Goal: Information Seeking & Learning: Find specific fact

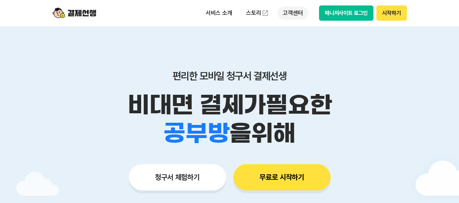
click at [297, 13] on p "고객센터" at bounding box center [293, 13] width 30 height 13
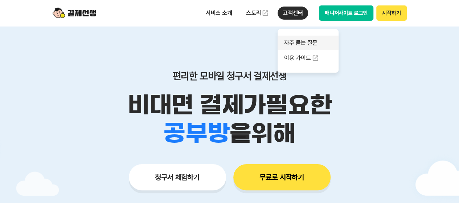
click at [300, 45] on link "자주 묻는 질문" at bounding box center [308, 43] width 61 height 15
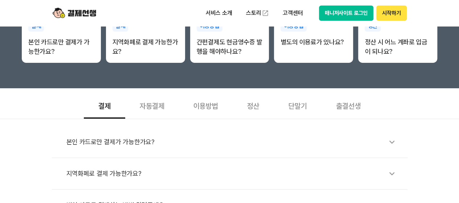
scroll to position [181, 0]
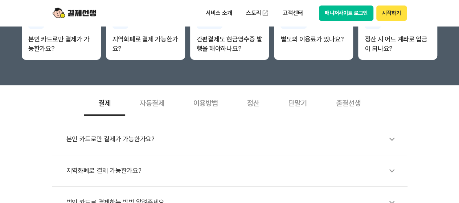
click at [148, 143] on div "본인 카드로만 결제가 가능한가요?" at bounding box center [233, 139] width 334 height 17
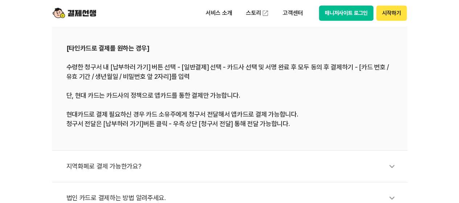
scroll to position [327, 0]
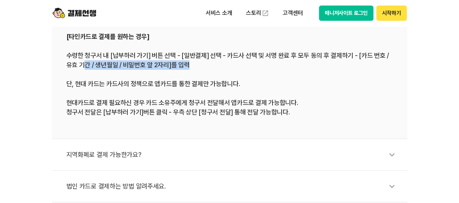
drag, startPoint x: 86, startPoint y: 66, endPoint x: 197, endPoint y: 65, distance: 110.3
click at [197, 65] on div "[타인카드로 결제를 원하는 경우] 수령한 청구서 내 [납부하러 가기] 버튼 선택 - [일반결제] 선택 - 카드사 선택 및 서명 완료 후 모두 …" at bounding box center [229, 74] width 327 height 85
click at [219, 67] on div "[타인카드로 결제를 원하는 경우] 수령한 청구서 내 [납부하러 가기] 버튼 선택 - [일반결제] 선택 - 카드사 선택 및 서명 완료 후 모두 …" at bounding box center [229, 74] width 327 height 85
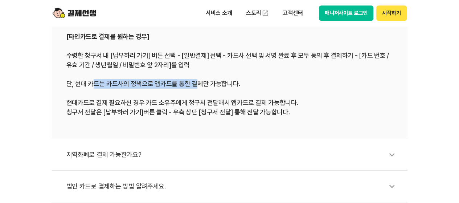
drag, startPoint x: 93, startPoint y: 84, endPoint x: 196, endPoint y: 83, distance: 103.4
click at [196, 83] on div "[타인카드로 결제를 원하는 경우] 수령한 청구서 내 [납부하러 가기] 버튼 선택 - [일반결제] 선택 - 카드사 선택 및 서명 완료 후 모두 …" at bounding box center [229, 74] width 327 height 85
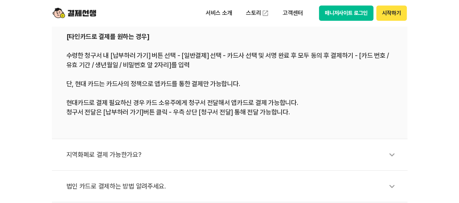
click at [214, 83] on div "[타인카드로 결제를 원하는 경우] 수령한 청구서 내 [납부하러 가기] 버튼 선택 - [일반결제] 선택 - 카드사 선택 및 서명 완료 후 모두 …" at bounding box center [229, 74] width 327 height 85
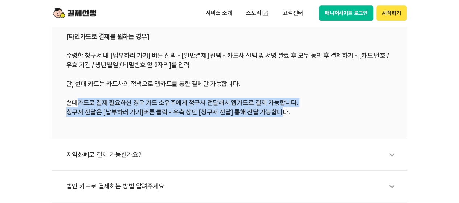
drag, startPoint x: 78, startPoint y: 103, endPoint x: 280, endPoint y: 116, distance: 202.2
click at [280, 116] on div "[타인카드로 결제를 원하는 경우] 수령한 청구서 내 [납부하러 가기] 버튼 선택 - [일반결제] 선택 - 카드사 선택 및 서명 완료 후 모두 …" at bounding box center [229, 74] width 327 height 85
click at [275, 123] on li "[타인카드로 결제를 원하는 경우] 수령한 청구서 내 [납부하러 가기] 버튼 선택 - [일반결제] 선택 - 카드사 선택 및 서명 완료 후 모두 …" at bounding box center [230, 74] width 356 height 129
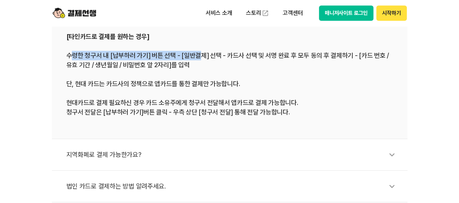
drag, startPoint x: 72, startPoint y: 57, endPoint x: 199, endPoint y: 57, distance: 127.0
click at [199, 57] on div "[타인카드로 결제를 원하는 경우] 수령한 청구서 내 [납부하러 가기] 버튼 선택 - [일반결제] 선택 - 카드사 선택 및 서명 완료 후 모두 …" at bounding box center [229, 74] width 327 height 85
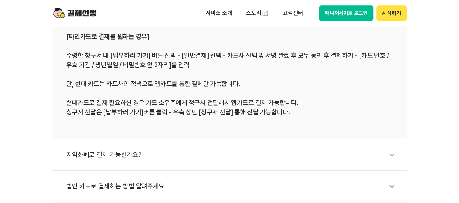
click at [228, 63] on div "[타인카드로 결제를 원하는 경우] 수령한 청구서 내 [납부하러 가기] 버튼 선택 - [일반결제] 선택 - 카드사 선택 및 서명 완료 후 모두 …" at bounding box center [229, 74] width 327 height 85
drag, startPoint x: 76, startPoint y: 56, endPoint x: 114, endPoint y: 56, distance: 37.4
click at [114, 56] on div "[타인카드로 결제를 원하는 경우] 수령한 청구서 내 [납부하러 가기] 버튼 선택 - [일반결제] 선택 - 카드사 선택 및 서명 완료 후 모두 …" at bounding box center [229, 74] width 327 height 85
click at [133, 56] on div "[타인카드로 결제를 원하는 경우] 수령한 청구서 내 [납부하러 가기] 버튼 선택 - [일반결제] 선택 - 카드사 선택 및 서명 완료 후 모두 …" at bounding box center [229, 74] width 327 height 85
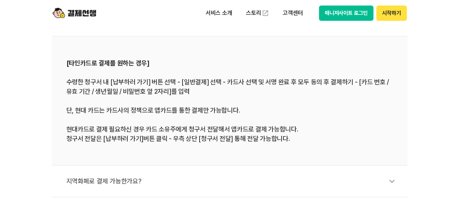
scroll to position [290, 0]
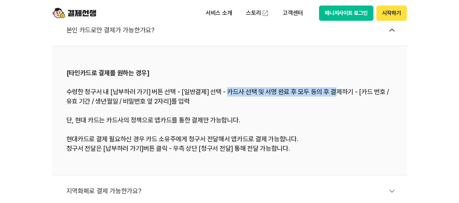
drag, startPoint x: 225, startPoint y: 92, endPoint x: 331, endPoint y: 93, distance: 105.6
click at [331, 93] on div "[타인카드로 결제를 원하는 경우] 수령한 청구서 내 [납부하러 가기] 버튼 선택 - [일반결제] 선택 - 카드사 선택 및 서명 완료 후 모두 …" at bounding box center [229, 110] width 327 height 85
click at [313, 107] on div "[타인카드로 결제를 원하는 경우] 수령한 청구서 내 [납부하러 가기] 버튼 선택 - [일반결제] 선택 - 카드사 선택 및 서명 완료 후 모두 …" at bounding box center [229, 110] width 327 height 85
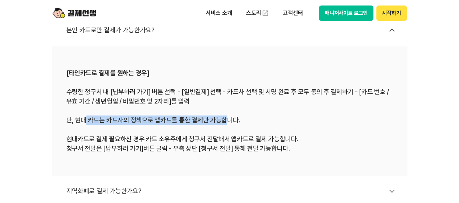
drag, startPoint x: 85, startPoint y: 120, endPoint x: 226, endPoint y: 123, distance: 141.6
click at [226, 123] on div "[타인카드로 결제를 원하는 경우] 수령한 청구서 내 [납부하러 가기] 버튼 선택 - [일반결제] 선택 - 카드사 선택 및 서명 완료 후 모두 …" at bounding box center [229, 110] width 327 height 85
